Goal: Information Seeking & Learning: Understand process/instructions

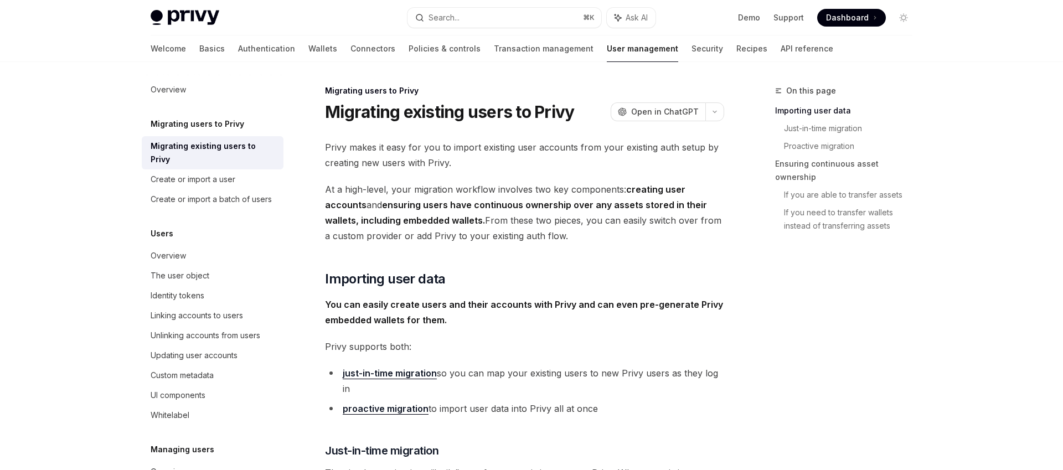
scroll to position [76, 0]
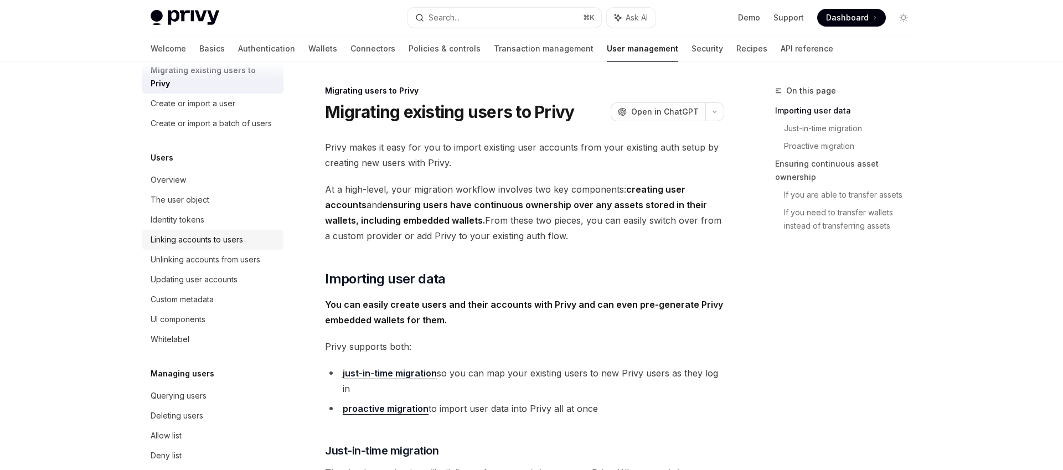
click at [206, 233] on div "Linking accounts to users" at bounding box center [197, 239] width 92 height 13
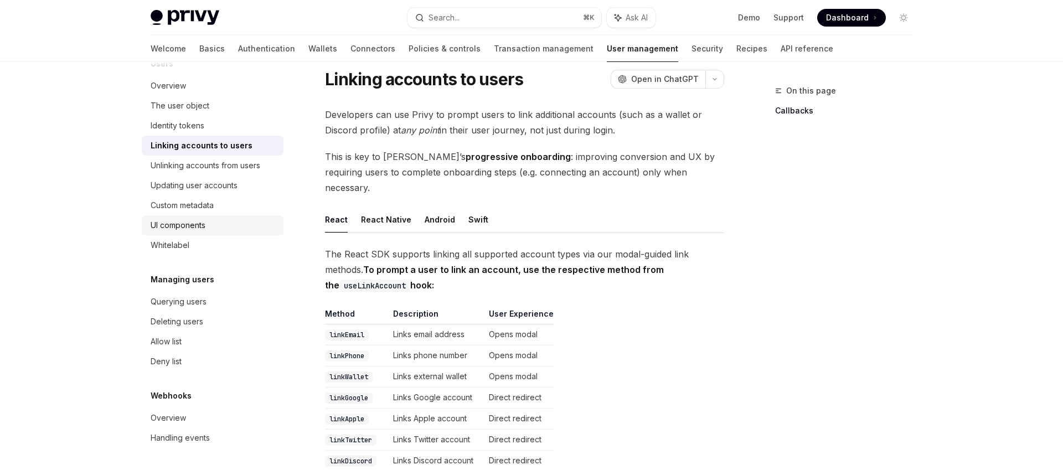
scroll to position [34, 0]
click at [210, 190] on div "Updating user accounts" at bounding box center [194, 185] width 87 height 13
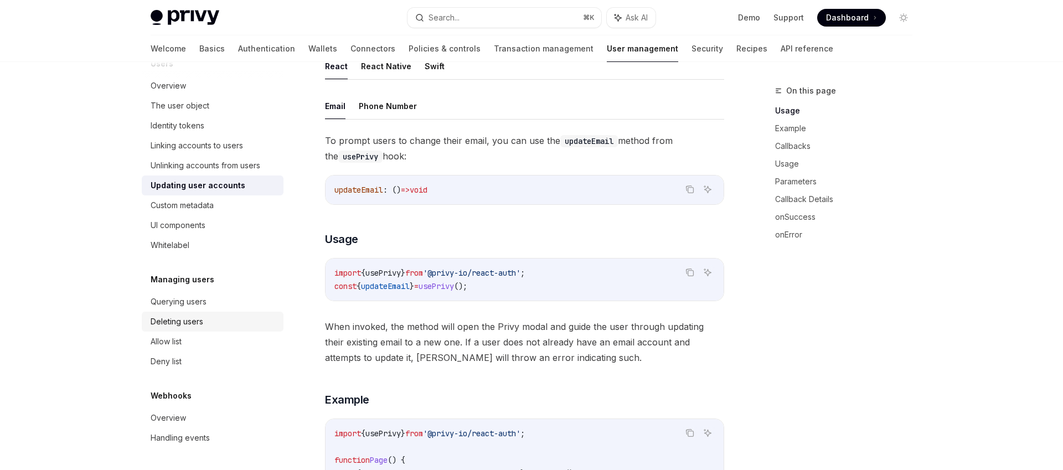
scroll to position [88, 0]
click at [199, 317] on div "Deleting users" at bounding box center [177, 321] width 53 height 13
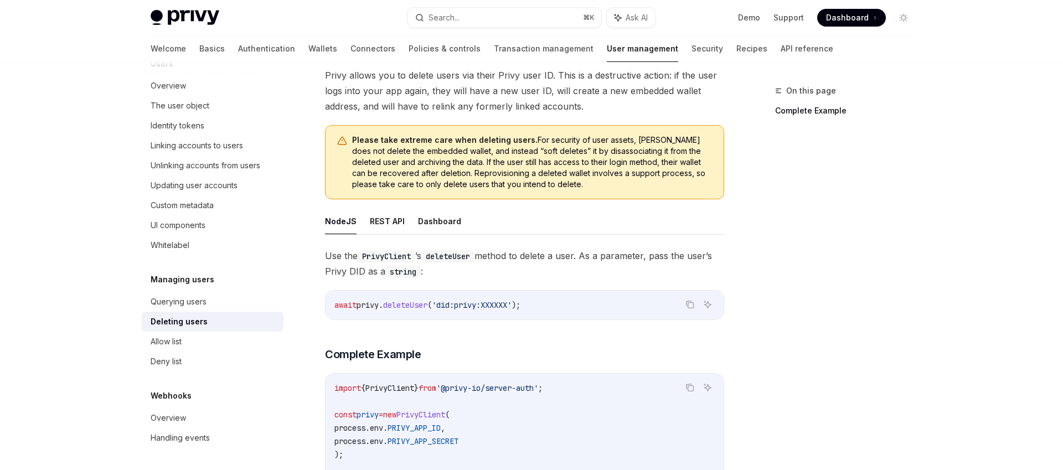
scroll to position [91, 0]
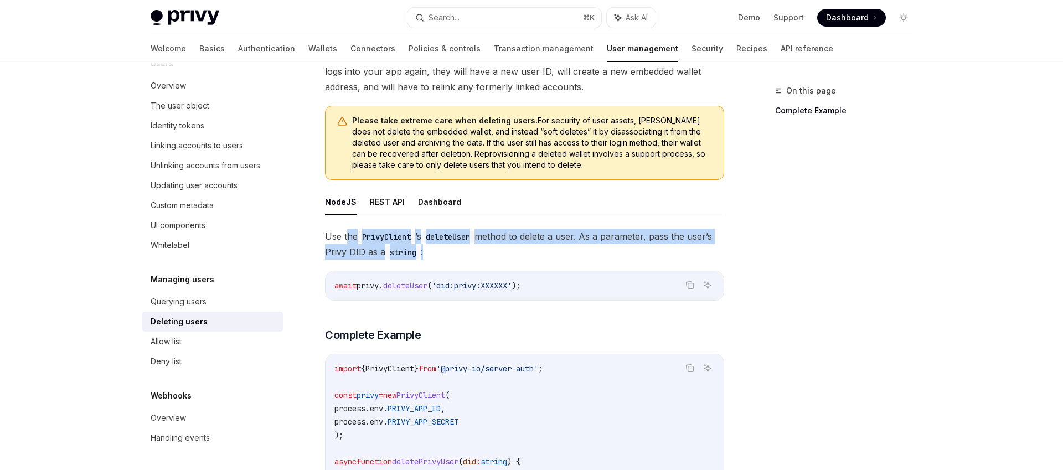
drag, startPoint x: 427, startPoint y: 249, endPoint x: 347, endPoint y: 235, distance: 81.5
click at [347, 235] on span "Use the PrivyClient ’s deleteUser method to delete a user. As a parameter, pass…" at bounding box center [524, 244] width 399 height 31
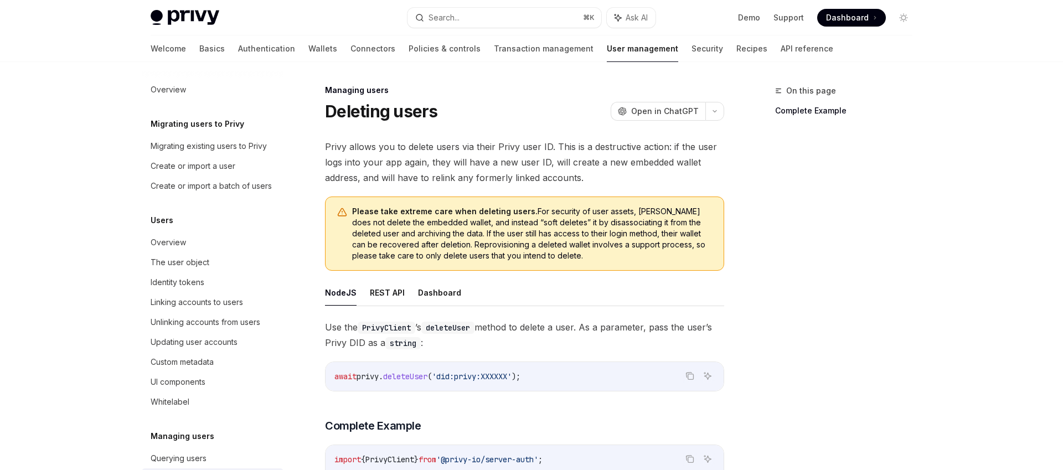
scroll to position [0, 0]
click at [248, 151] on div "Migrating existing users to Privy" at bounding box center [209, 146] width 116 height 13
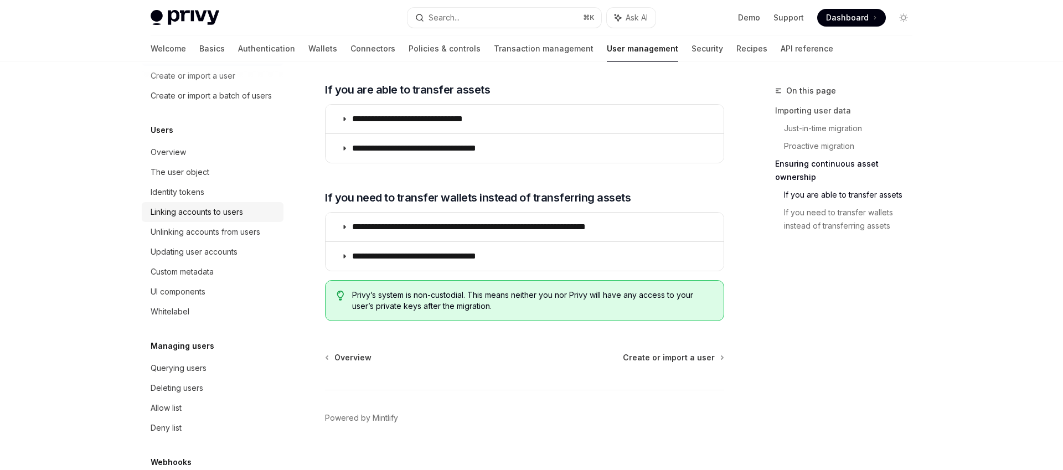
scroll to position [157, 0]
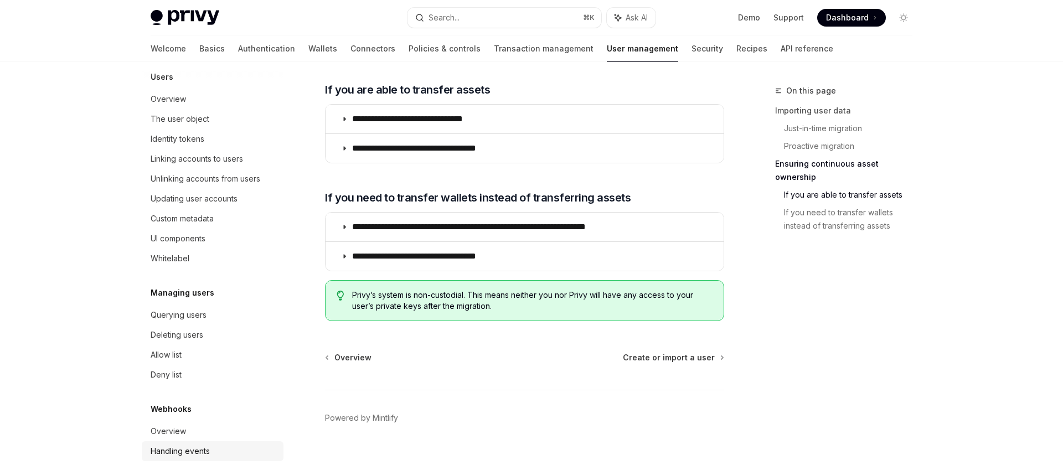
click at [165, 445] on div "Handling events" at bounding box center [180, 451] width 59 height 13
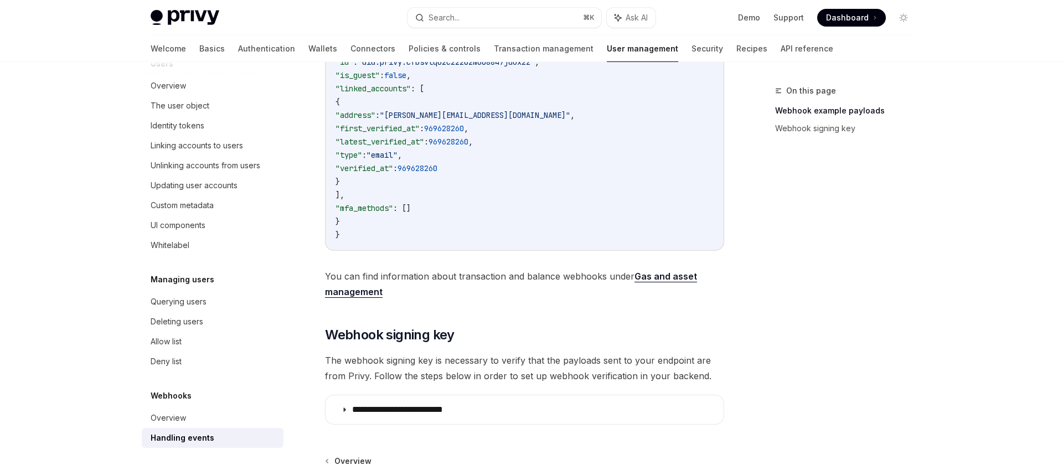
scroll to position [379, 0]
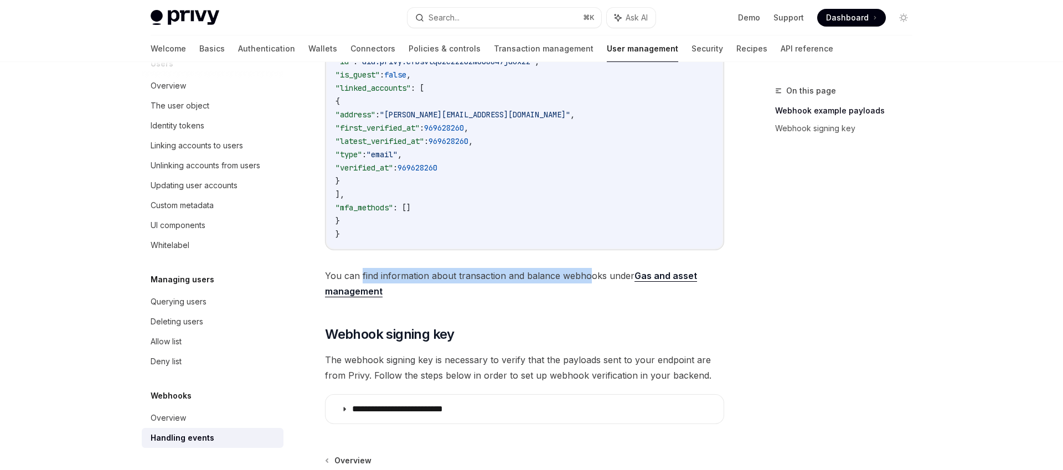
drag, startPoint x: 362, startPoint y: 278, endPoint x: 587, endPoint y: 287, distance: 224.9
click at [587, 287] on span "You can find information about transaction and balance webhooks under Gas and a…" at bounding box center [524, 283] width 399 height 31
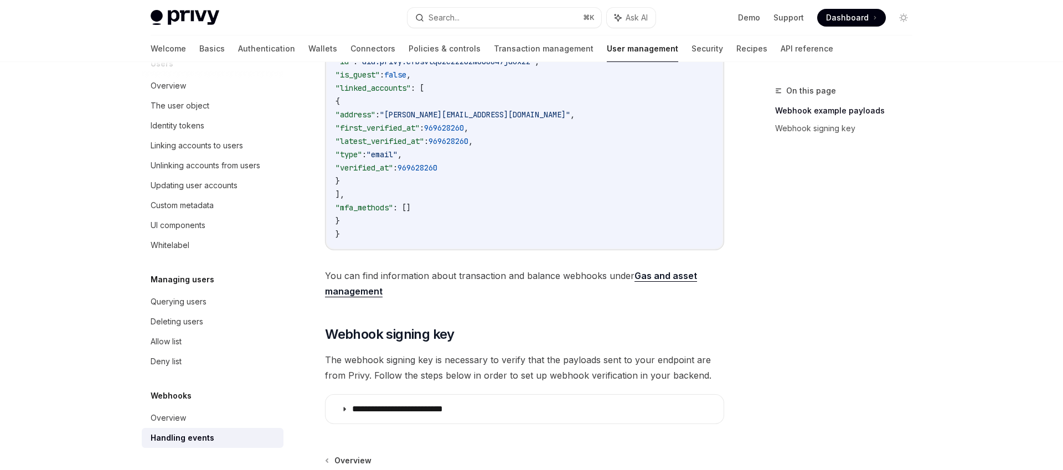
click at [593, 281] on span "You can find information about transaction and balance webhooks under Gas and a…" at bounding box center [524, 283] width 399 height 31
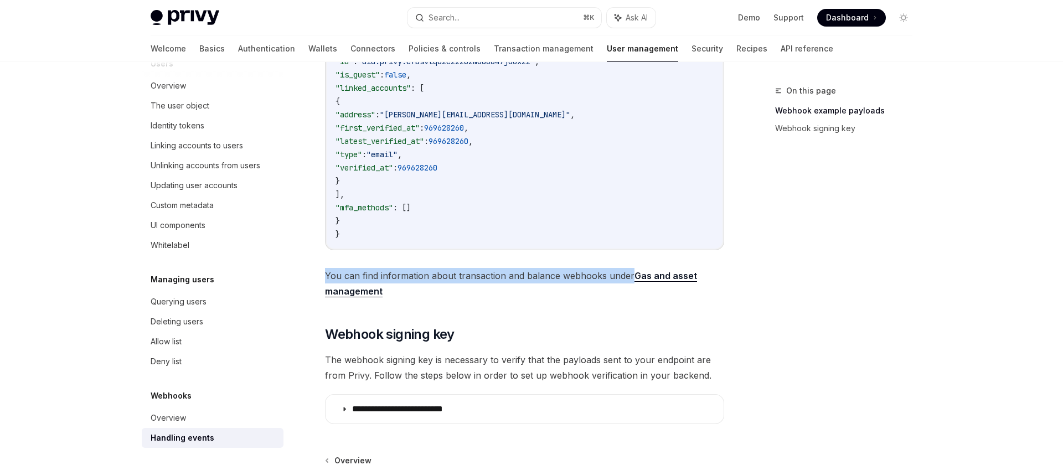
drag, startPoint x: 629, startPoint y: 278, endPoint x: 324, endPoint y: 283, distance: 305.1
click at [324, 283] on div "Webhooks Handling events OpenAI Open in ChatGPT OpenAI Open in ChatGPT When a u…" at bounding box center [420, 146] width 611 height 883
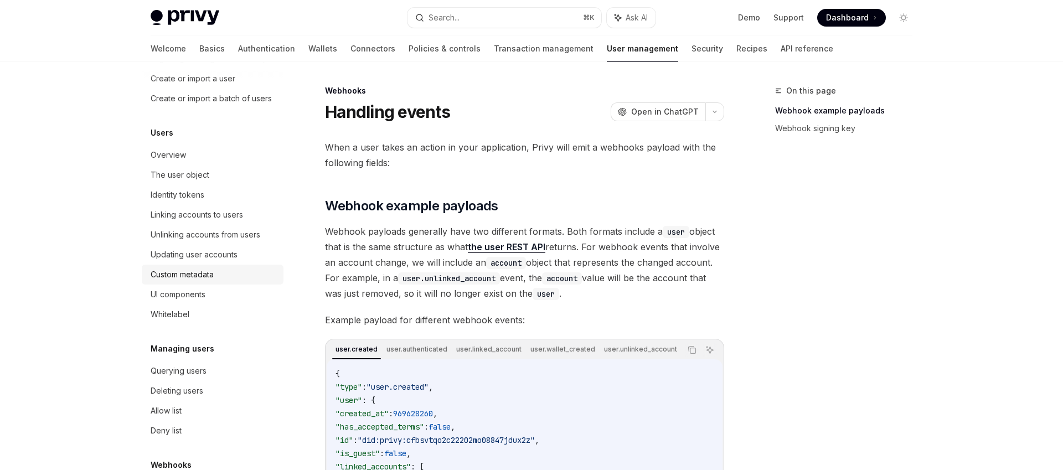
scroll to position [0, 0]
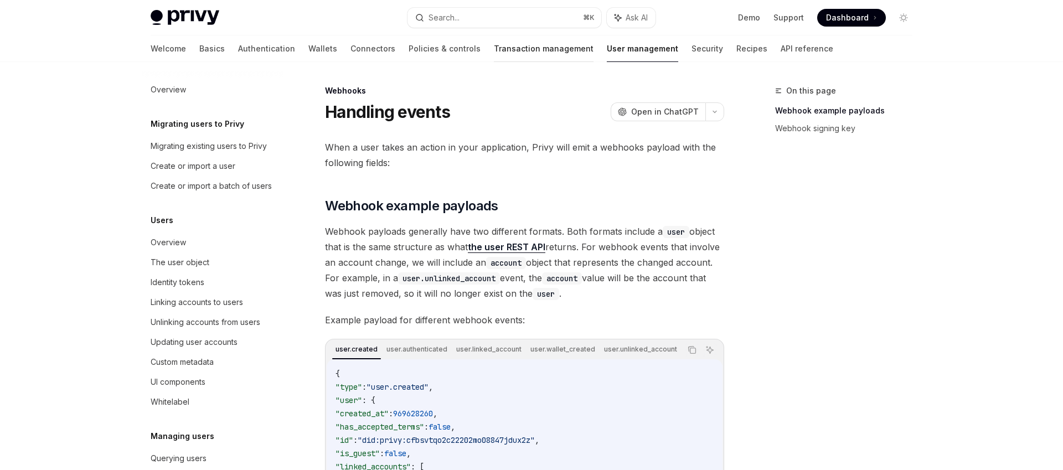
click at [494, 53] on link "Transaction management" at bounding box center [544, 48] width 100 height 27
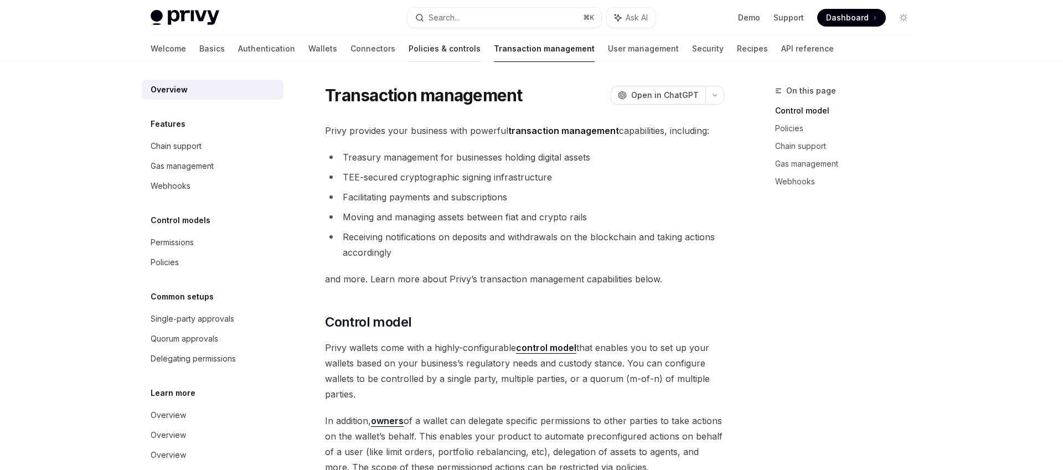
click at [409, 53] on link "Policies & controls" at bounding box center [445, 48] width 72 height 27
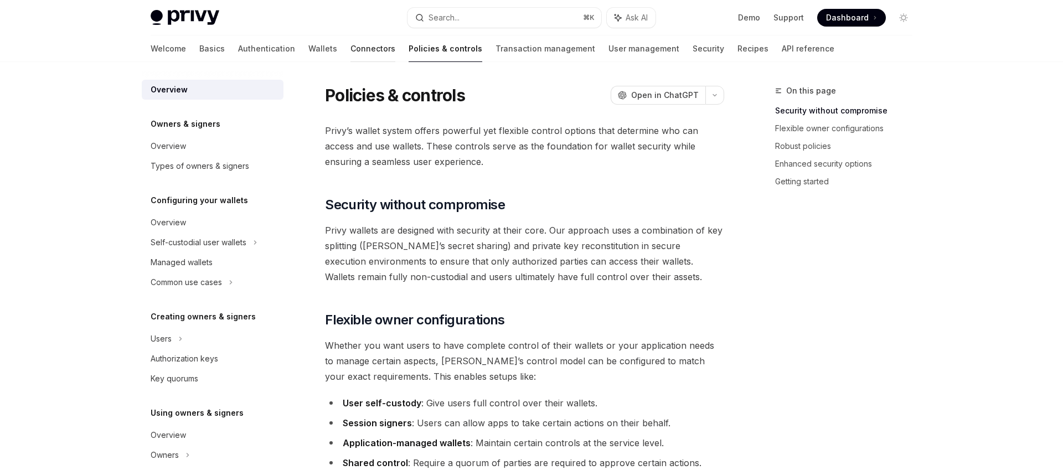
click at [350, 43] on link "Connectors" at bounding box center [372, 48] width 45 height 27
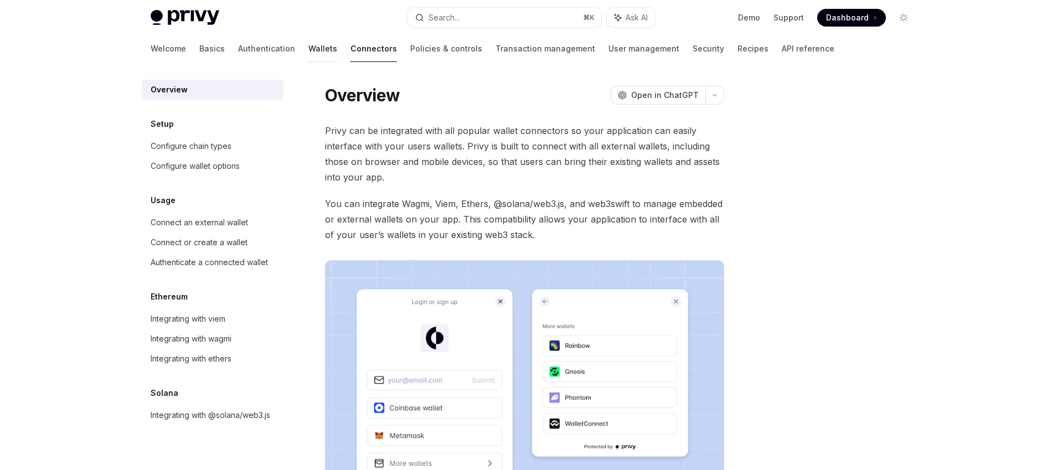
click at [308, 48] on link "Wallets" at bounding box center [322, 48] width 29 height 27
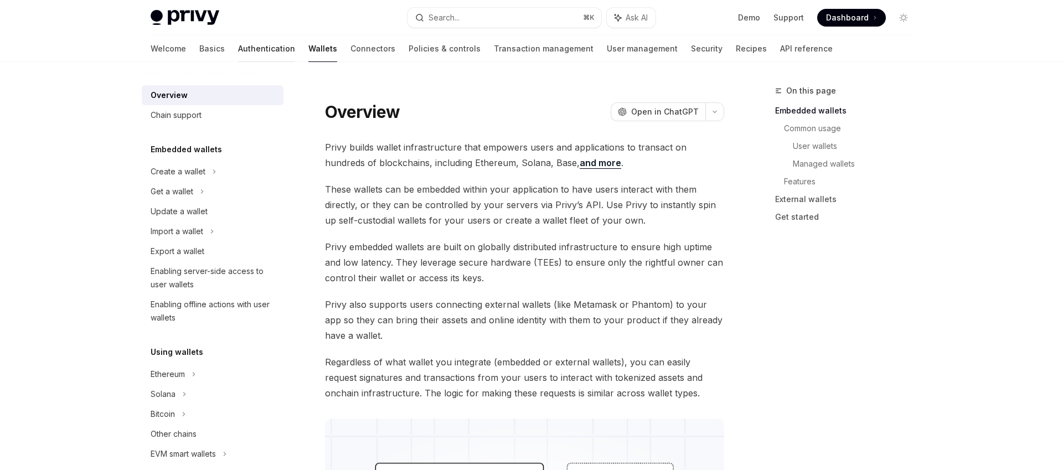
click at [242, 45] on link "Authentication" at bounding box center [266, 48] width 57 height 27
type textarea "*"
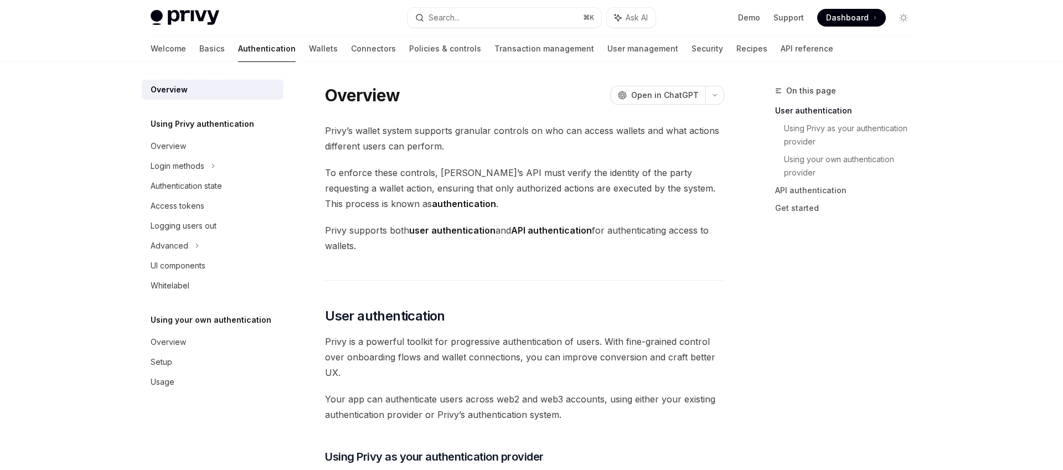
click at [432, 201] on strong "authentication" at bounding box center [464, 203] width 64 height 11
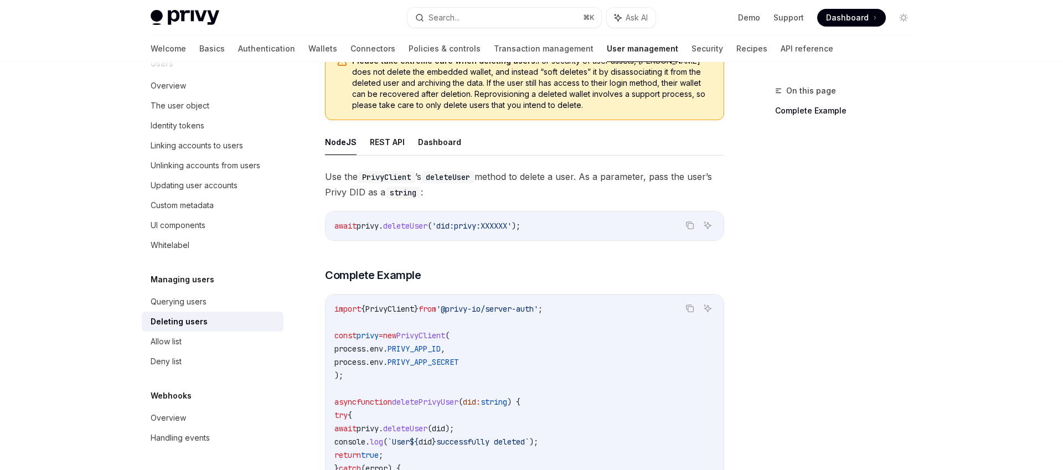
scroll to position [151, 0]
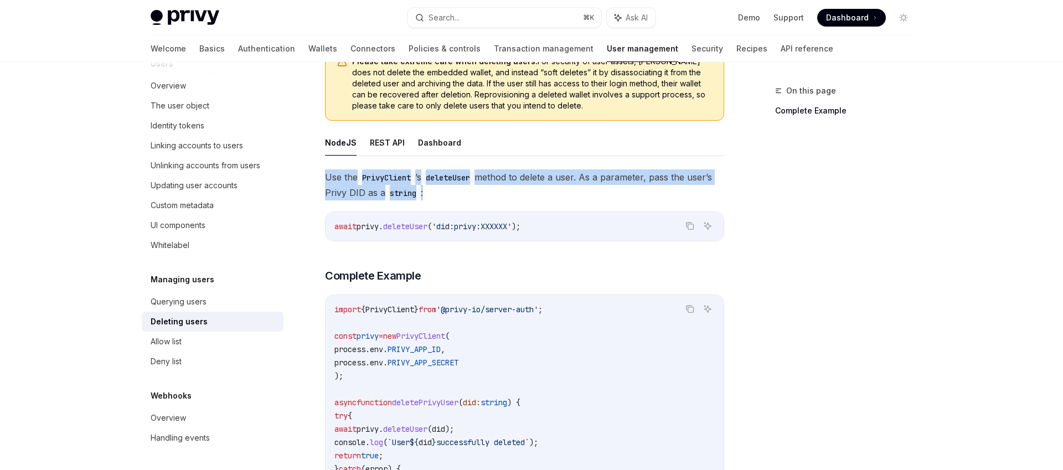
drag, startPoint x: 428, startPoint y: 196, endPoint x: 324, endPoint y: 177, distance: 105.9
click at [324, 177] on div "Managing users Deleting users OpenAI Open in ChatGPT OpenAI Open in ChatGPT Pri…" at bounding box center [420, 342] width 611 height 817
drag, startPoint x: 330, startPoint y: 176, endPoint x: 498, endPoint y: 203, distance: 170.4
click at [498, 203] on div "Use the PrivyClient ’s deleteUser method to delete a user. As a parameter, pass…" at bounding box center [524, 377] width 399 height 416
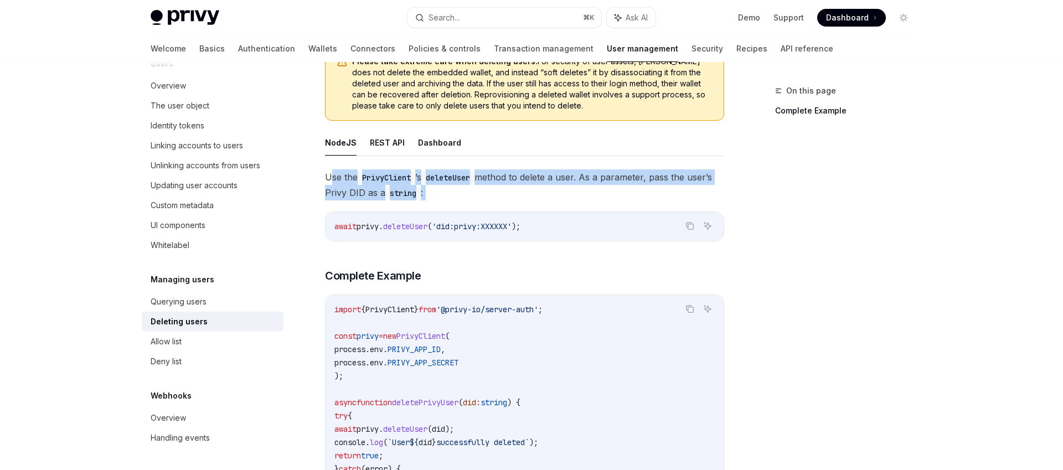
click at [498, 203] on div "Use the PrivyClient ’s deleteUser method to delete a user. As a parameter, pass…" at bounding box center [524, 377] width 399 height 416
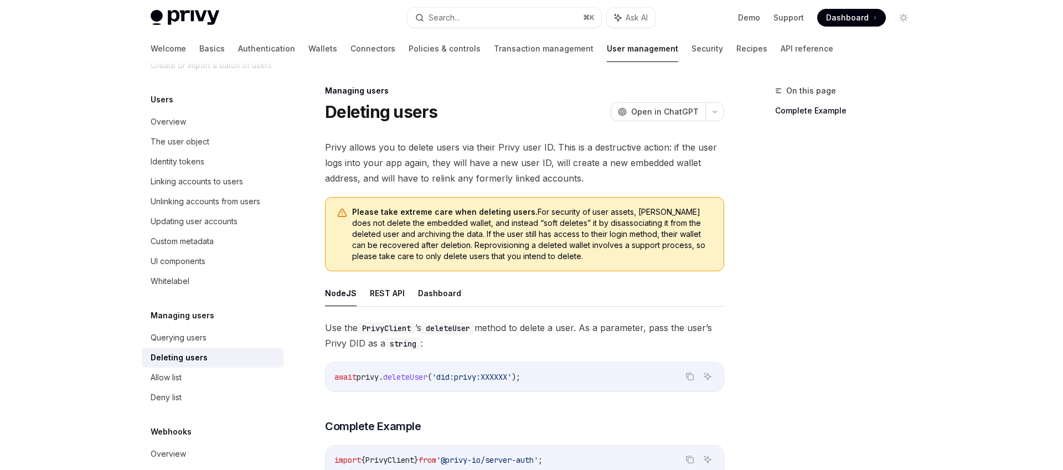
scroll to position [0, 0]
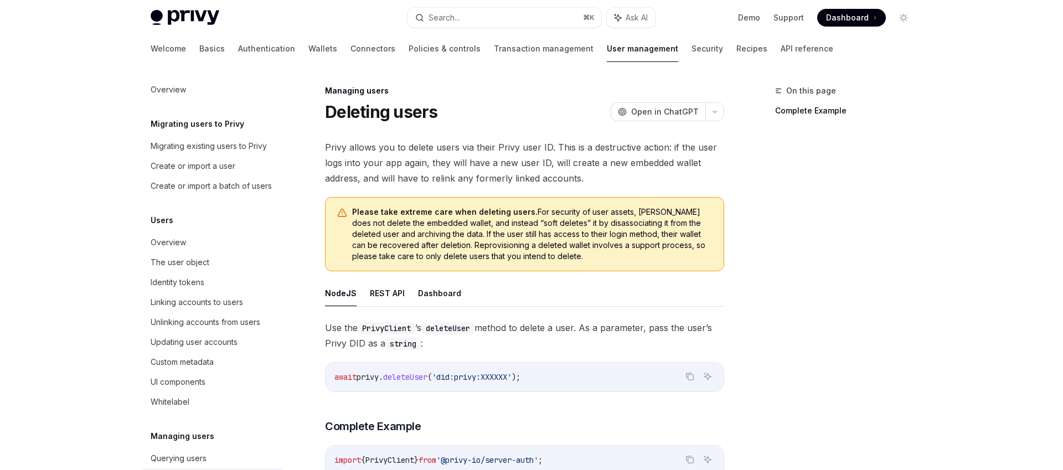
click at [418, 115] on h1 "Deleting users" at bounding box center [381, 112] width 113 height 20
